Goal: Check status: Check status

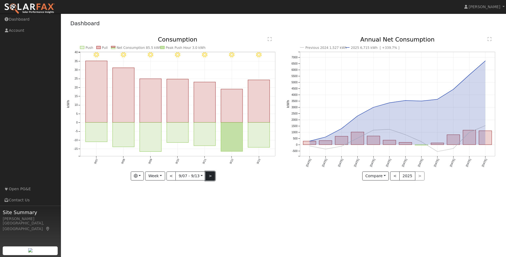
click at [207, 176] on button ">" at bounding box center [210, 175] width 9 height 9
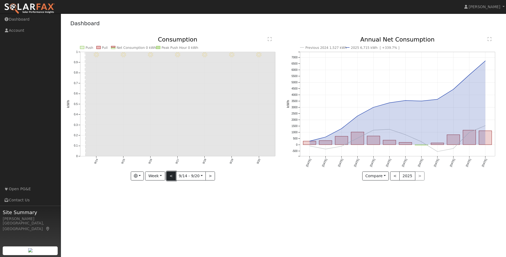
click at [174, 175] on button "<" at bounding box center [171, 175] width 9 height 9
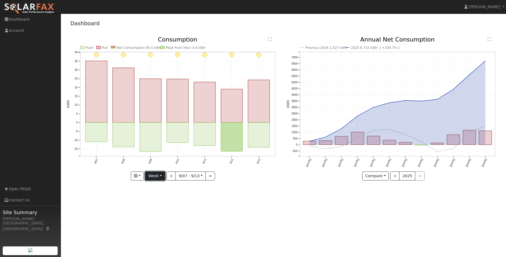
click at [161, 177] on button "Week" at bounding box center [155, 175] width 20 height 9
click at [160, 201] on link "Month" at bounding box center [165, 202] width 38 height 8
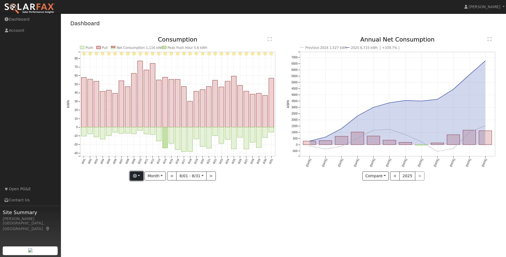
click at [137, 175] on icon "button" at bounding box center [135, 176] width 4 height 4
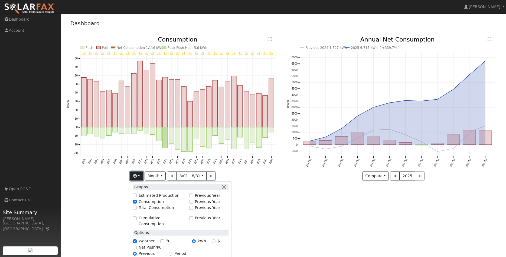
click at [137, 175] on icon "button" at bounding box center [135, 176] width 4 height 4
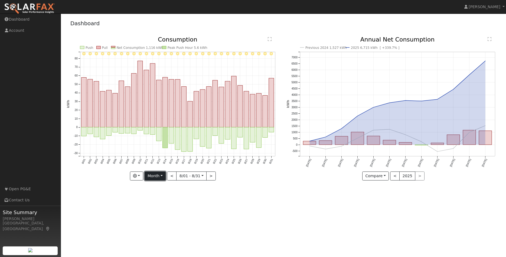
click at [159, 175] on button "Month" at bounding box center [155, 175] width 21 height 9
click at [153, 211] on link "Year" at bounding box center [164, 210] width 38 height 8
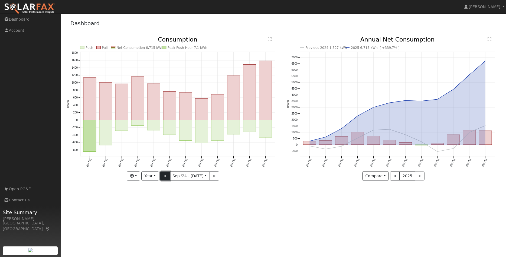
click at [165, 178] on button "<" at bounding box center [164, 175] width 9 height 9
type input "[DATE]"
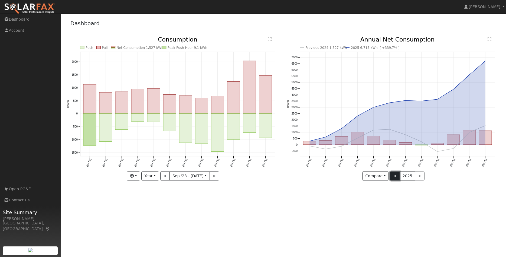
click at [395, 176] on button "<" at bounding box center [394, 175] width 9 height 9
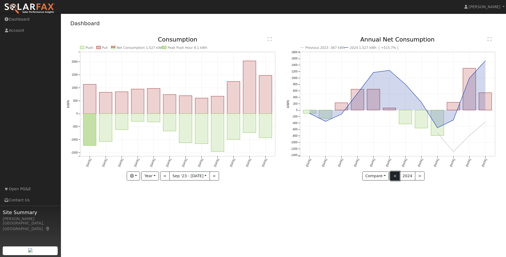
click at [395, 176] on button "<" at bounding box center [394, 175] width 9 height 9
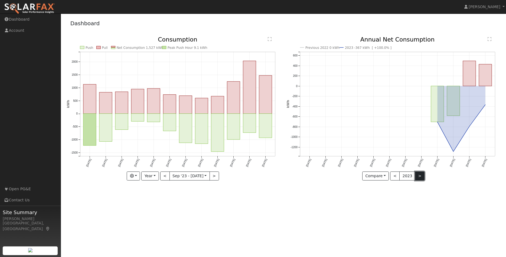
click at [418, 175] on button ">" at bounding box center [419, 175] width 9 height 9
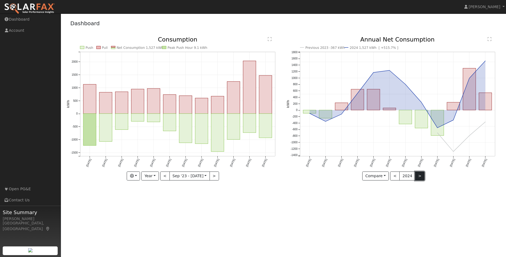
click at [419, 177] on button ">" at bounding box center [419, 175] width 9 height 9
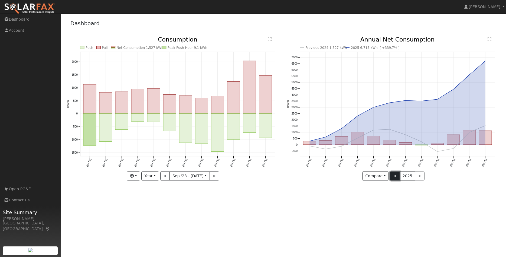
click at [394, 175] on button "<" at bounding box center [394, 175] width 9 height 9
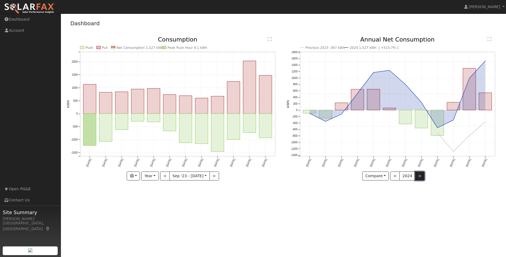
click at [418, 177] on button ">" at bounding box center [419, 175] width 9 height 9
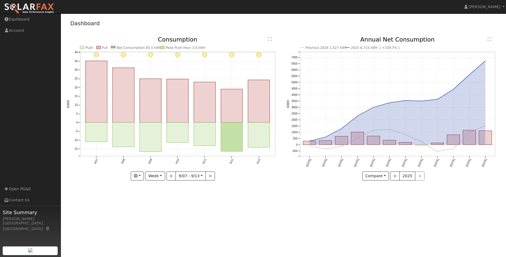
click at [340, 162] on text "[DATE]" at bounding box center [341, 162] width 6 height 9
click at [396, 177] on button "<" at bounding box center [394, 175] width 9 height 9
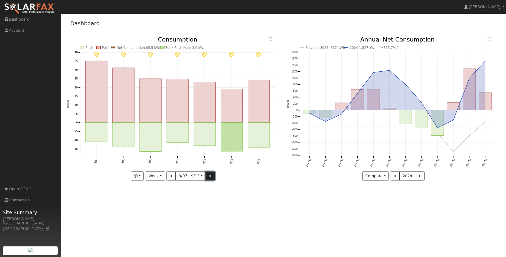
click at [206, 174] on button ">" at bounding box center [210, 175] width 9 height 9
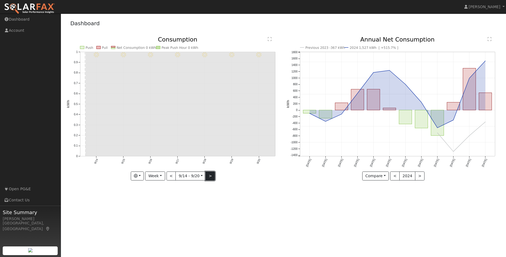
click at [206, 174] on button ">" at bounding box center [210, 175] width 9 height 9
click at [208, 176] on button ">" at bounding box center [210, 175] width 9 height 9
click at [207, 175] on button ">" at bounding box center [211, 175] width 9 height 9
click at [160, 173] on button "Week" at bounding box center [153, 175] width 20 height 9
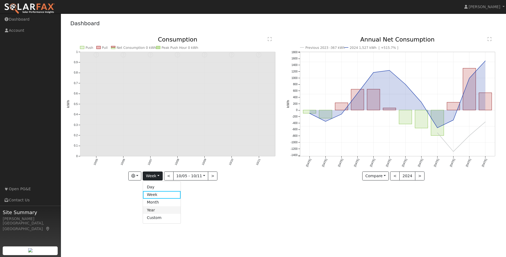
click at [151, 208] on link "Year" at bounding box center [162, 210] width 38 height 8
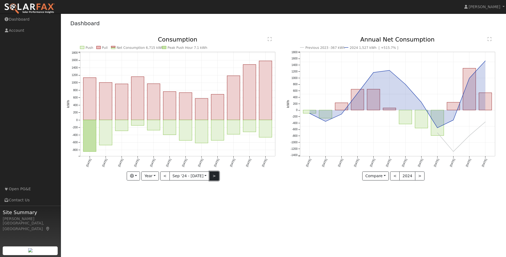
click at [214, 176] on button ">" at bounding box center [214, 175] width 9 height 9
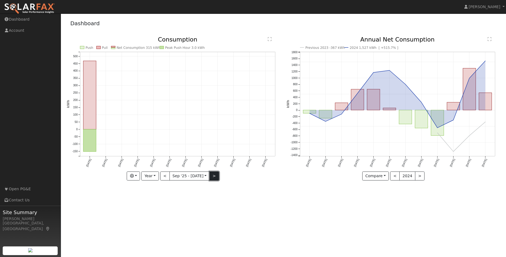
click at [214, 176] on button ">" at bounding box center [214, 175] width 9 height 9
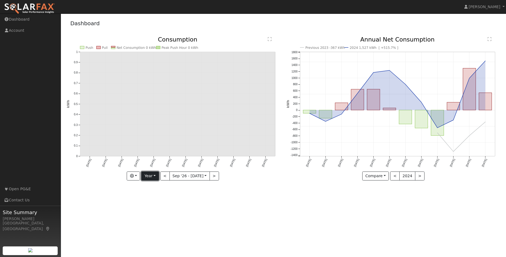
click at [150, 175] on button "Year" at bounding box center [149, 175] width 17 height 9
click at [151, 209] on link "Year" at bounding box center [161, 210] width 38 height 8
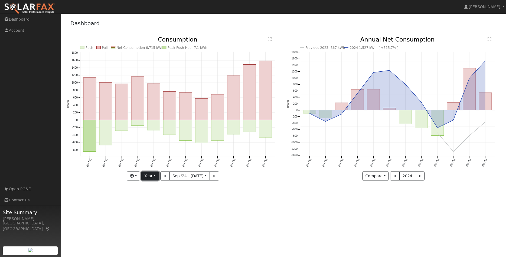
click at [152, 176] on button "Year" at bounding box center [149, 175] width 17 height 9
click at [150, 211] on link "Year" at bounding box center [161, 210] width 38 height 8
click at [164, 176] on button "<" at bounding box center [164, 175] width 9 height 9
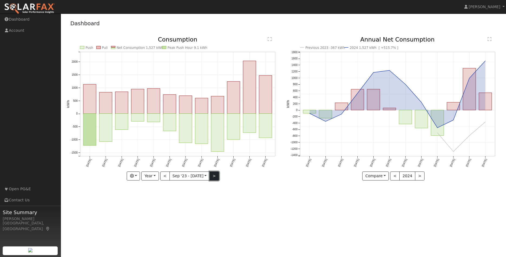
click at [213, 176] on button ">" at bounding box center [214, 175] width 9 height 9
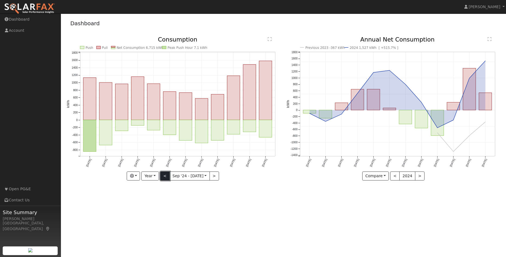
click at [166, 177] on button "<" at bounding box center [164, 175] width 9 height 9
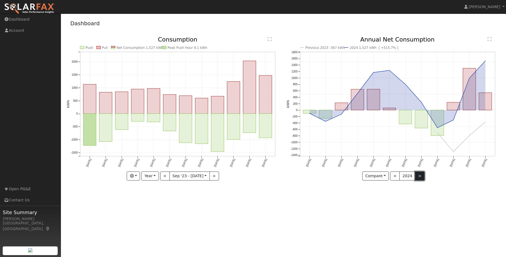
click at [419, 176] on button ">" at bounding box center [419, 175] width 9 height 9
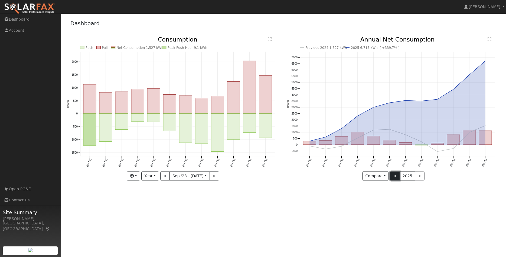
click at [397, 174] on button "<" at bounding box center [394, 175] width 9 height 9
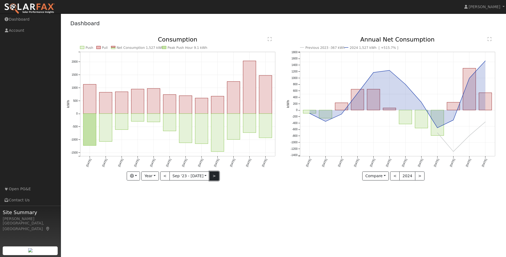
click at [213, 177] on button ">" at bounding box center [214, 175] width 9 height 9
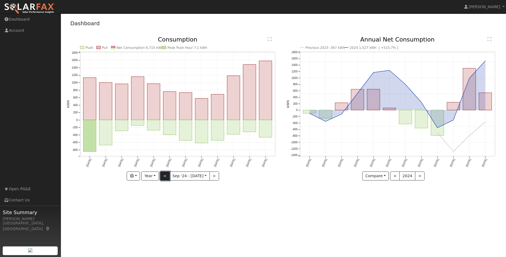
click at [167, 175] on button "<" at bounding box center [164, 175] width 9 height 9
type input "[DATE]"
